Goal: Task Accomplishment & Management: Manage account settings

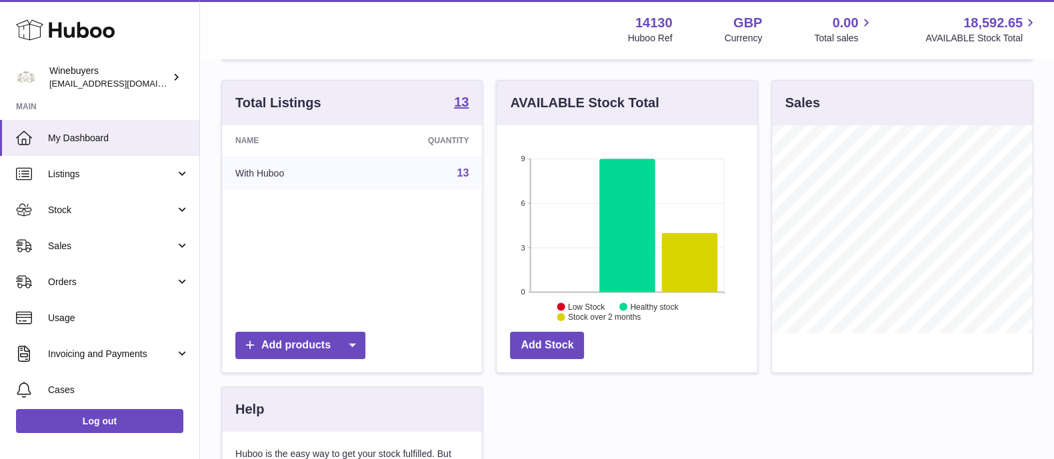
scroll to position [180, 0]
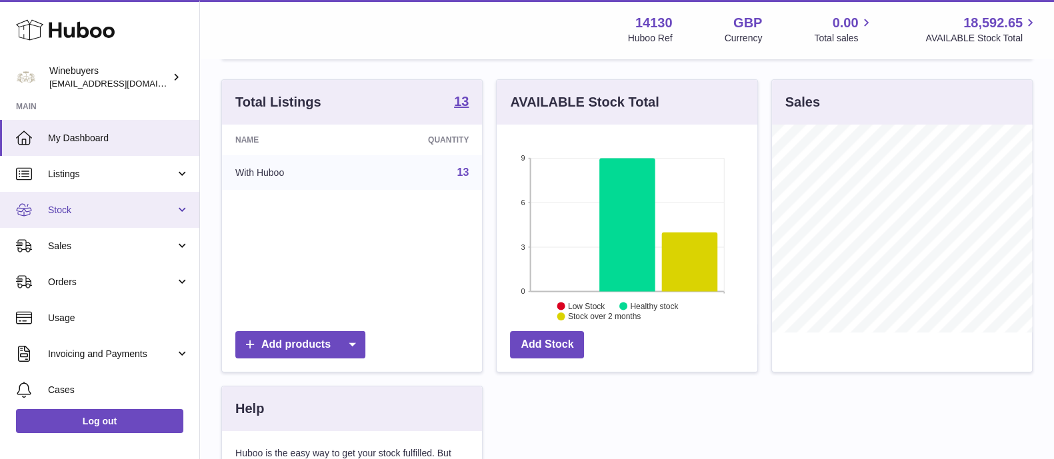
click at [131, 218] on link "Stock" at bounding box center [99, 210] width 199 height 36
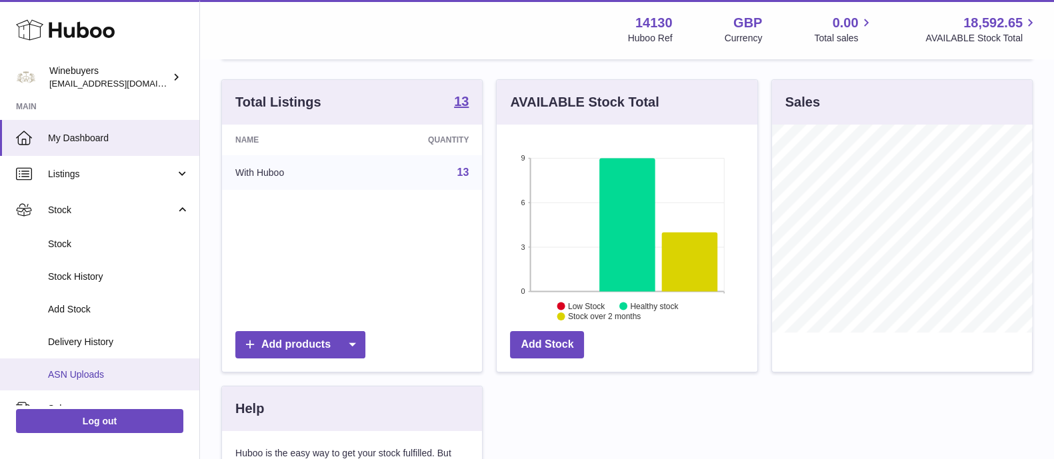
click at [107, 369] on span "ASN Uploads" at bounding box center [118, 375] width 141 height 13
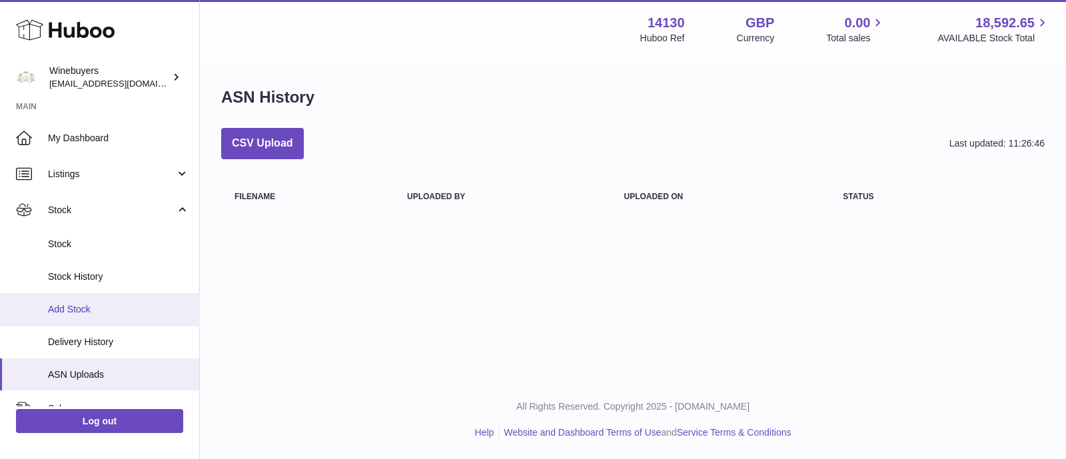
click at [101, 320] on link "Add Stock" at bounding box center [99, 309] width 199 height 33
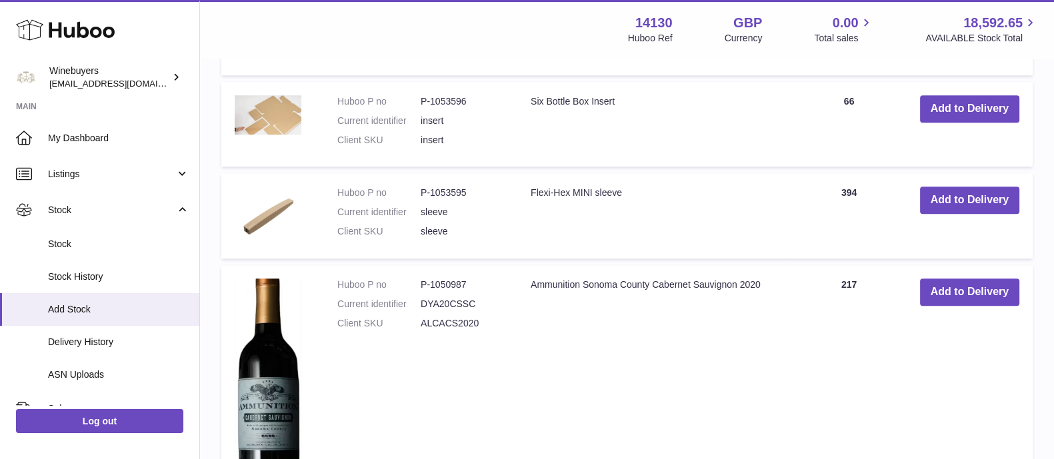
scroll to position [1534, 0]
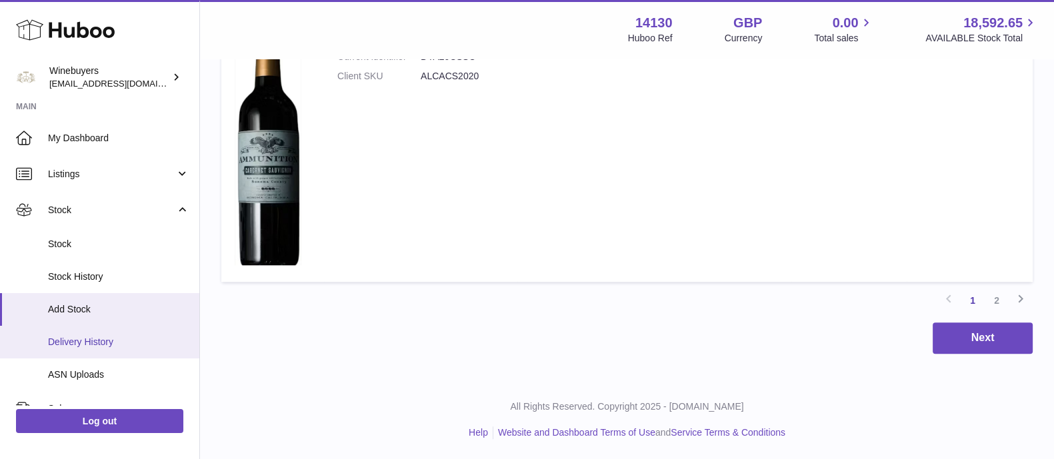
click at [119, 353] on link "Delivery History" at bounding box center [99, 342] width 199 height 33
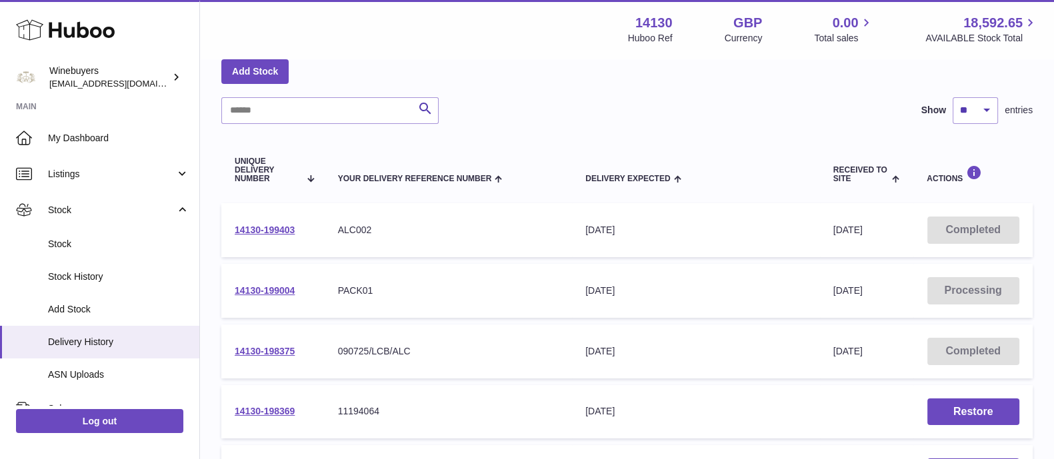
scroll to position [47, 0]
